Goal: Information Seeking & Learning: Check status

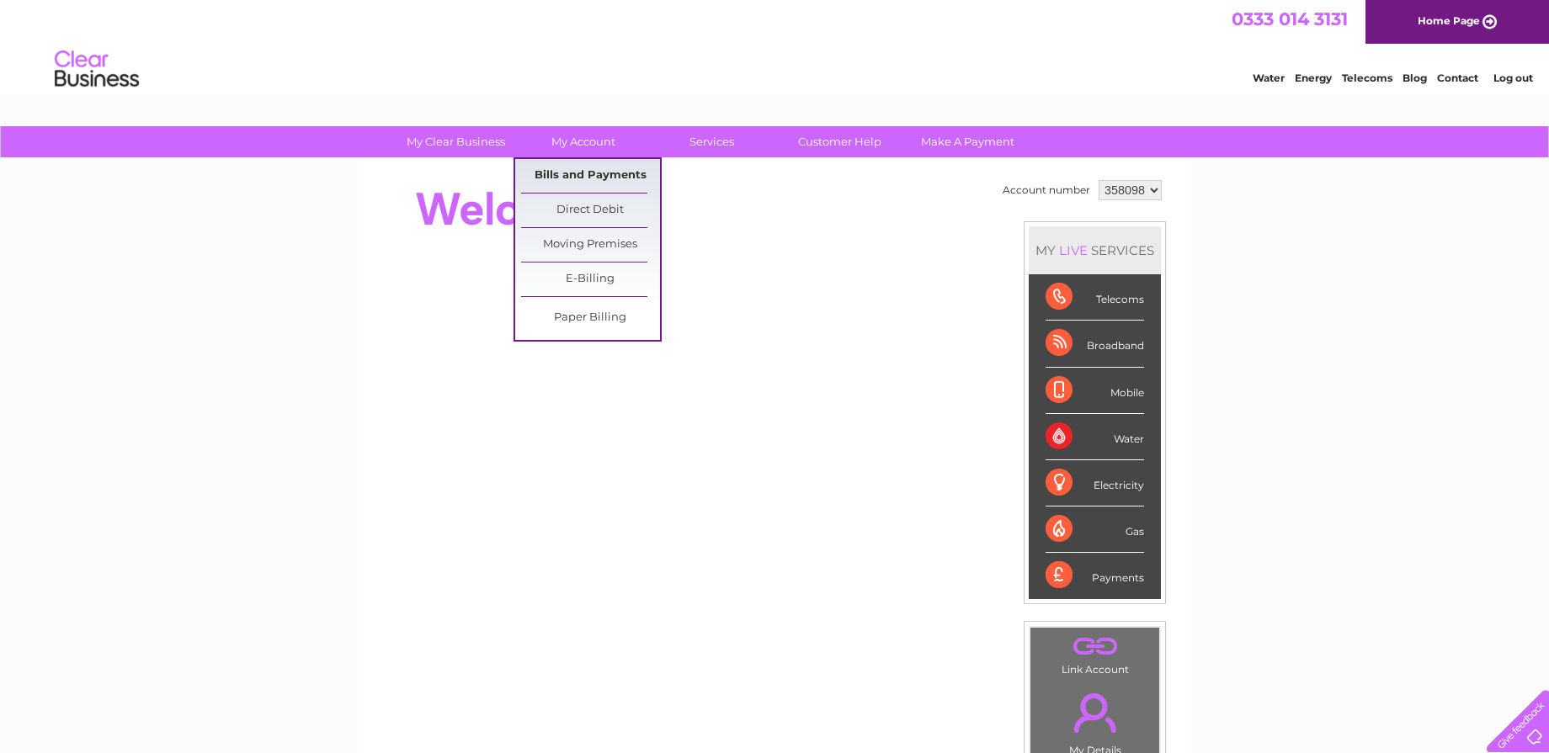
click at [567, 172] on link "Bills and Payments" at bounding box center [590, 176] width 139 height 34
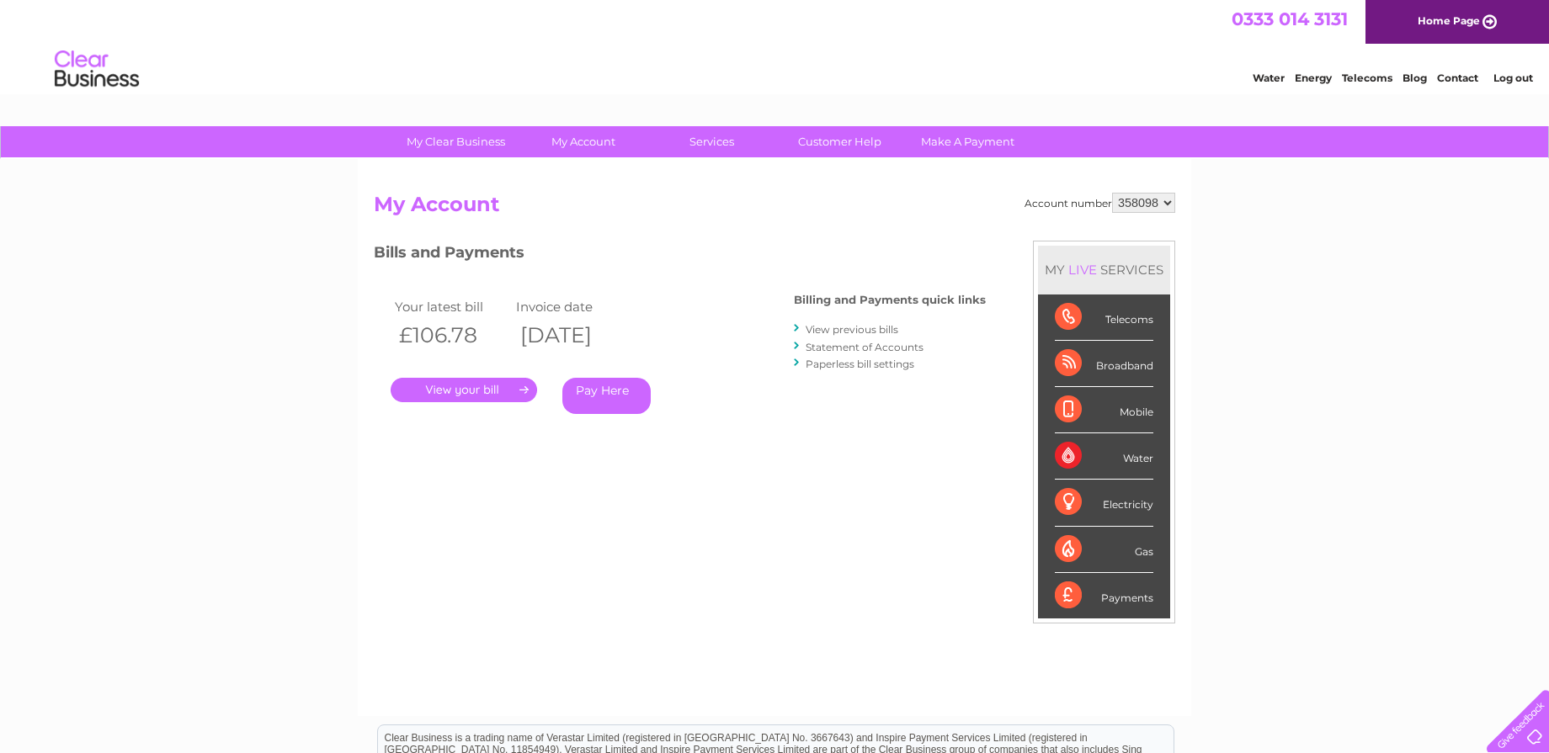
click at [446, 385] on link "." at bounding box center [464, 390] width 146 height 24
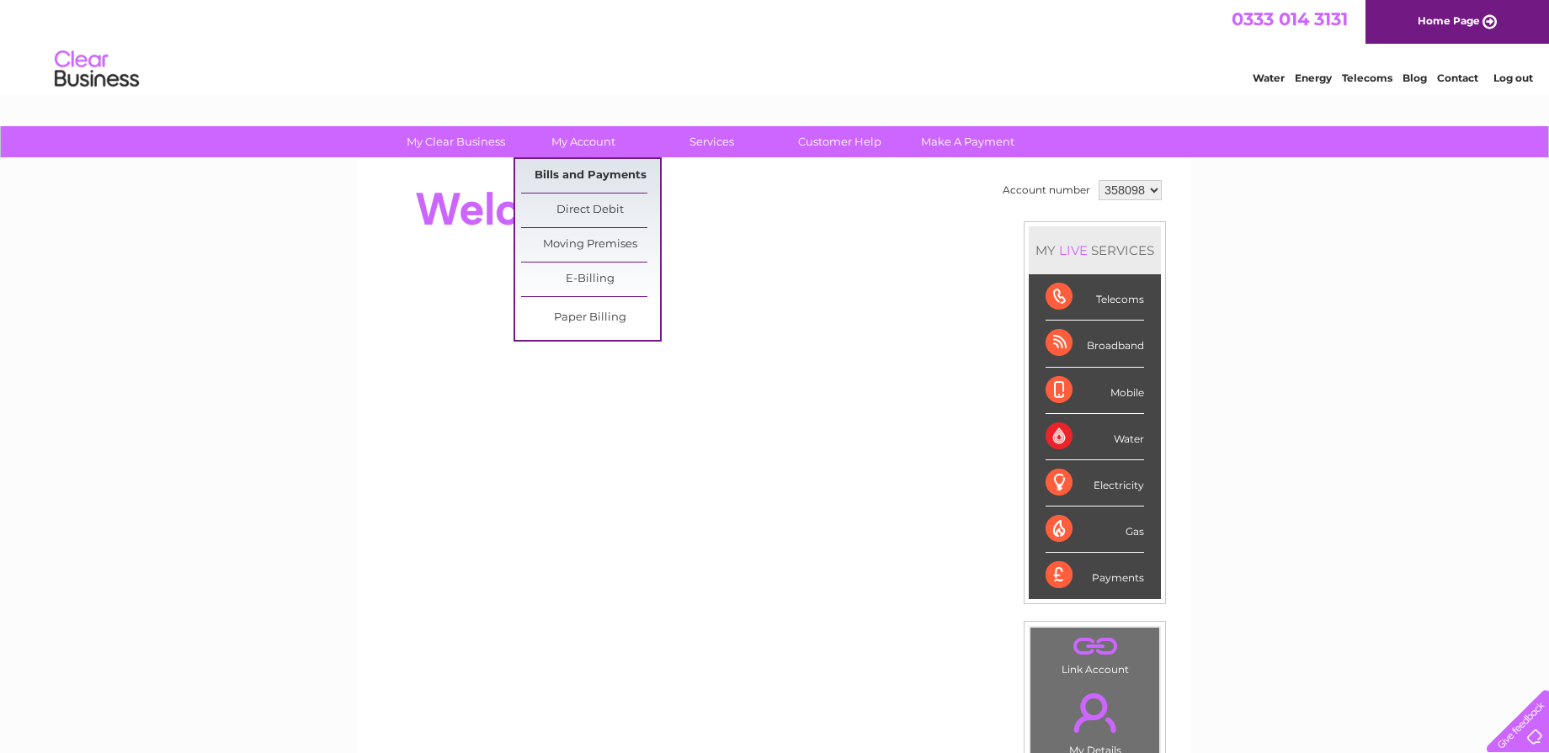
click at [563, 176] on link "Bills and Payments" at bounding box center [590, 176] width 139 height 34
click at [563, 173] on link "Bills and Payments" at bounding box center [590, 176] width 139 height 34
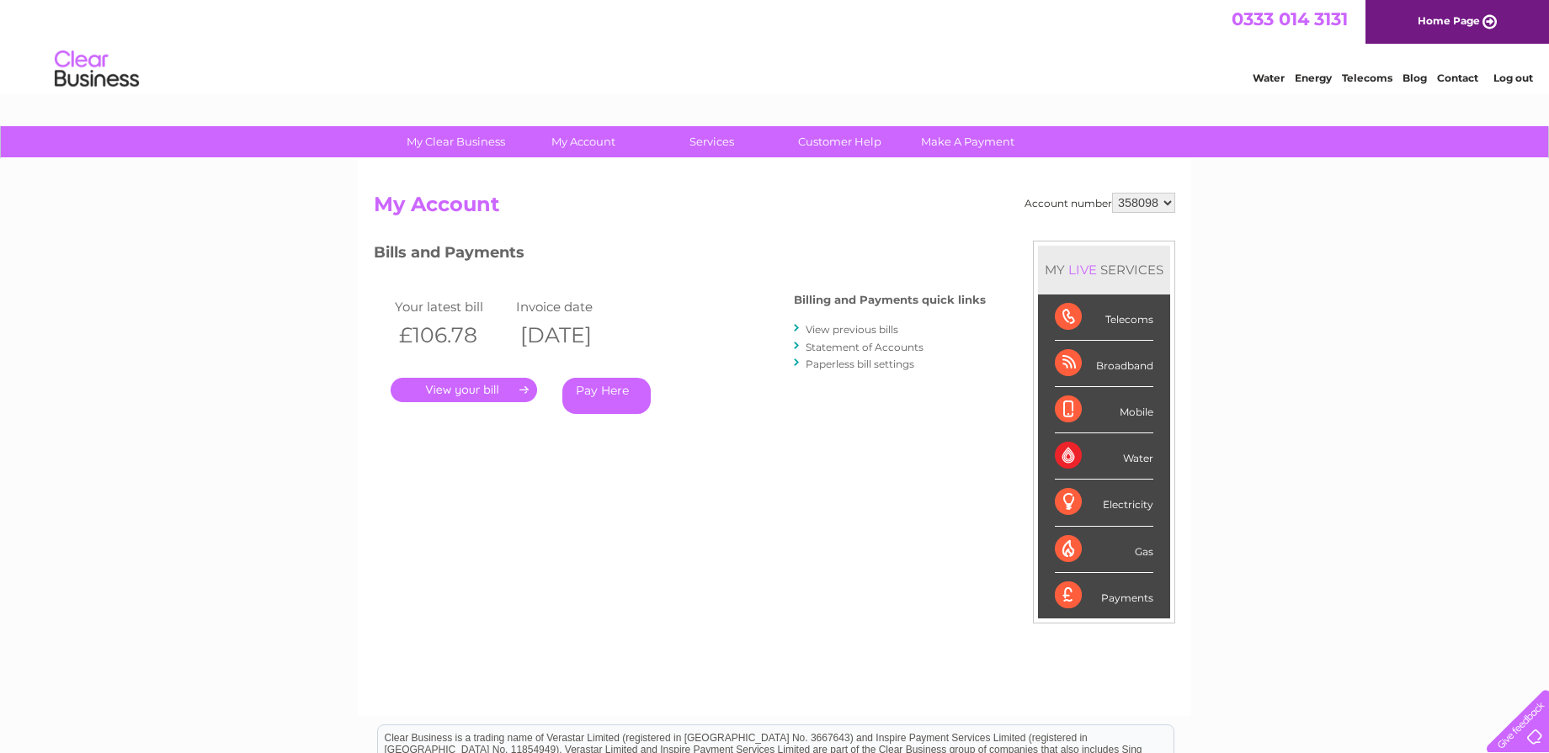
click at [476, 385] on link "." at bounding box center [464, 390] width 146 height 24
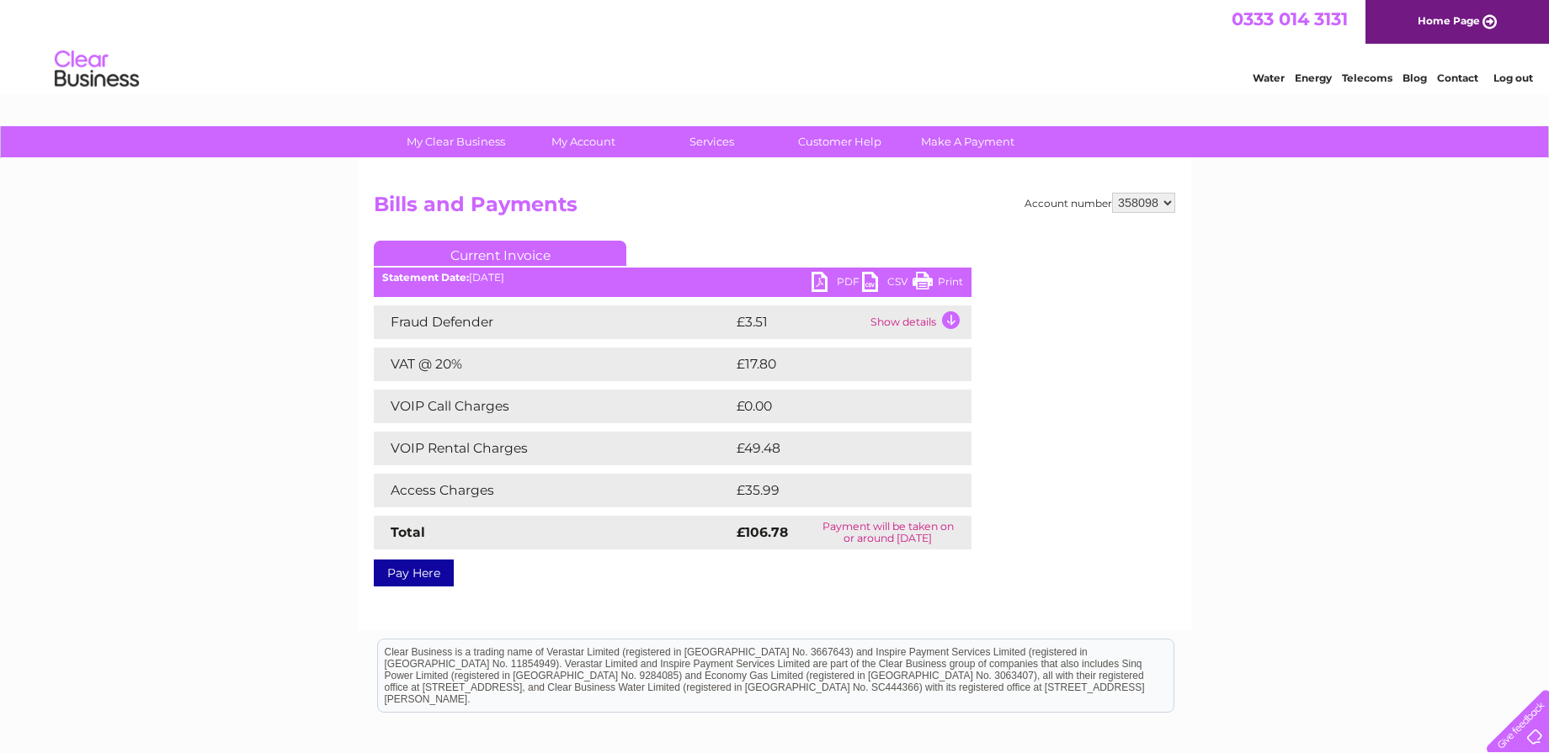
click at [949, 319] on td "Show details" at bounding box center [918, 323] width 105 height 34
